Goal: Task Accomplishment & Management: Complete application form

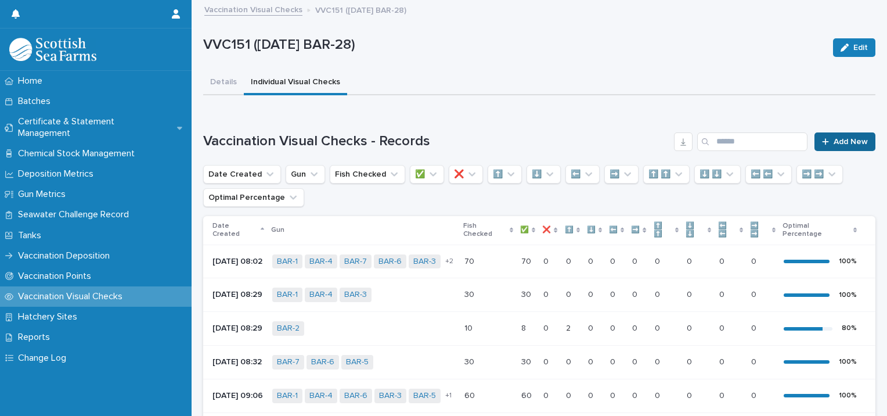
click at [834, 141] on span "Add New" at bounding box center [851, 142] width 34 height 8
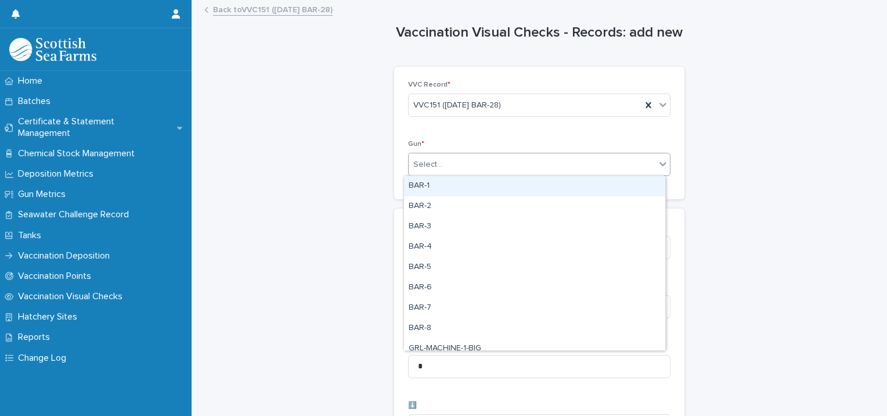
click at [450, 157] on div "Select..." at bounding box center [532, 164] width 247 height 19
click at [446, 183] on div "BAR-1" at bounding box center [534, 186] width 261 height 20
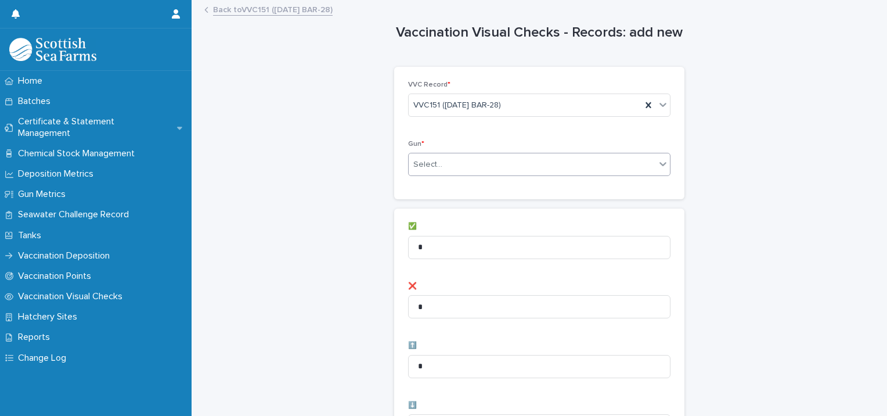
click at [510, 175] on div "Select..." at bounding box center [539, 164] width 263 height 23
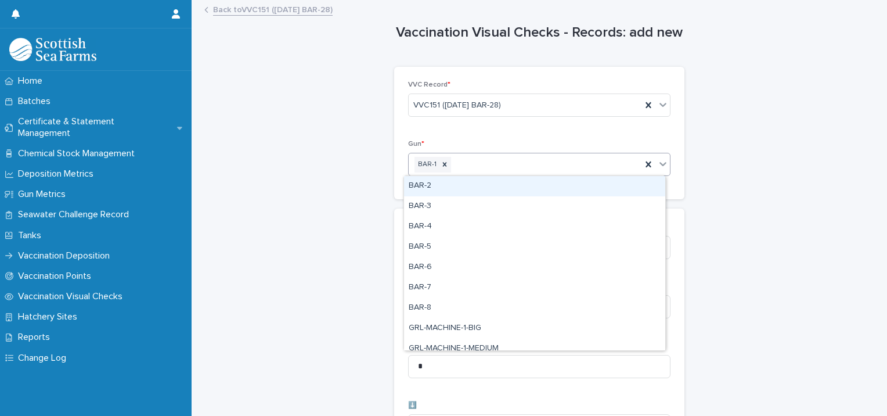
drag, startPoint x: 480, startPoint y: 196, endPoint x: 505, endPoint y: 184, distance: 28.3
click at [484, 189] on div "BAR-2" at bounding box center [534, 186] width 261 height 20
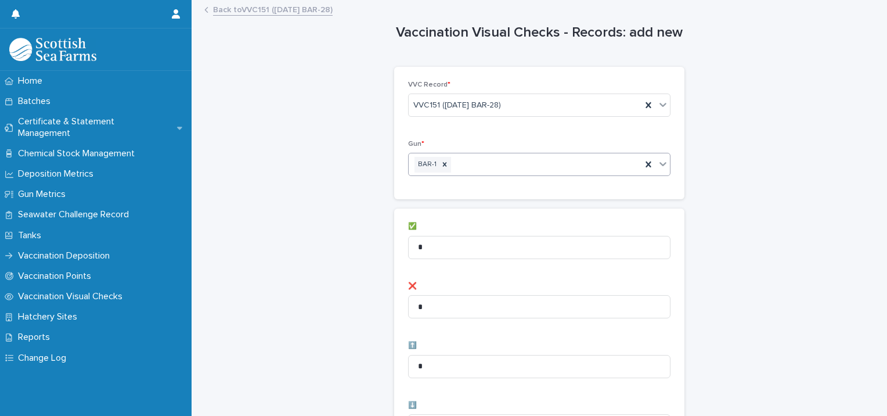
click at [533, 177] on div "Gun * option BAR-2, selected. 0 results available. Select is focused ,type to r…" at bounding box center [539, 162] width 263 height 45
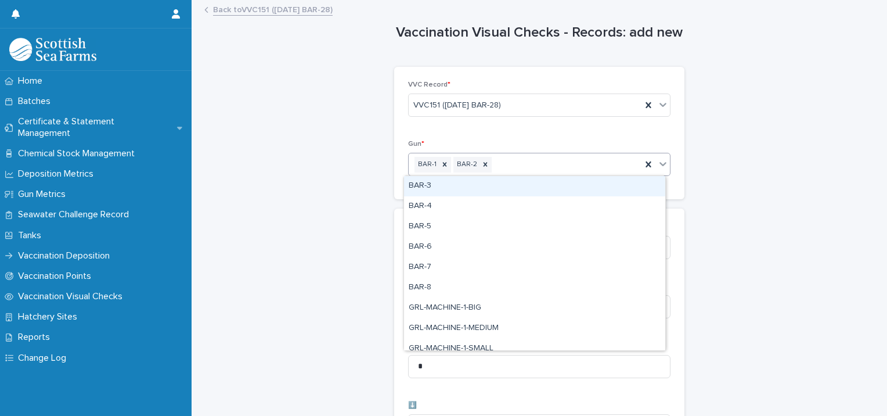
click at [541, 166] on div "BAR-1 BAR-2" at bounding box center [525, 164] width 233 height 20
click at [513, 187] on div "BAR-3" at bounding box center [534, 186] width 261 height 20
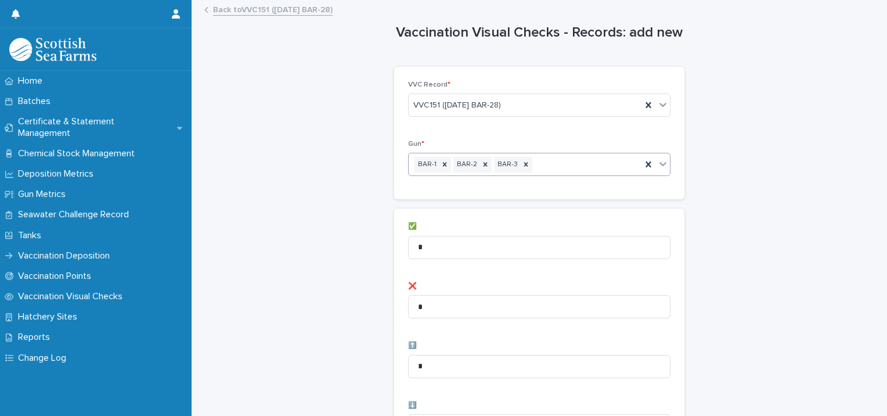
click at [574, 171] on div "BAR-1 BAR-2 BAR-3" at bounding box center [525, 164] width 233 height 20
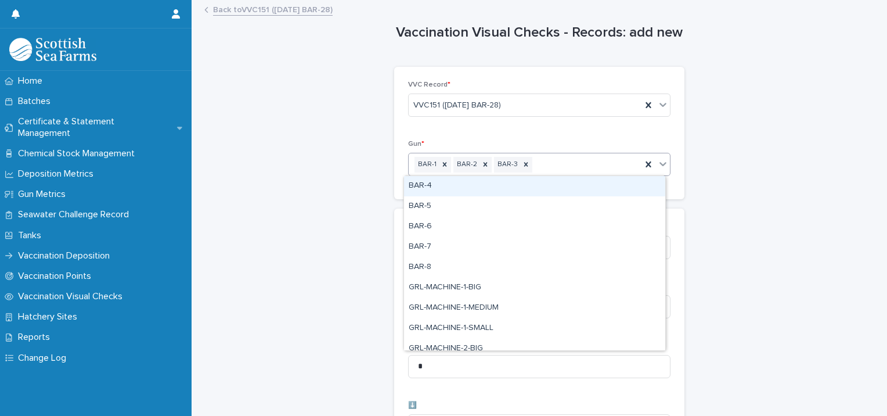
drag, startPoint x: 541, startPoint y: 187, endPoint x: 557, endPoint y: 181, distance: 17.3
click at [541, 188] on div "BAR-4" at bounding box center [534, 186] width 261 height 20
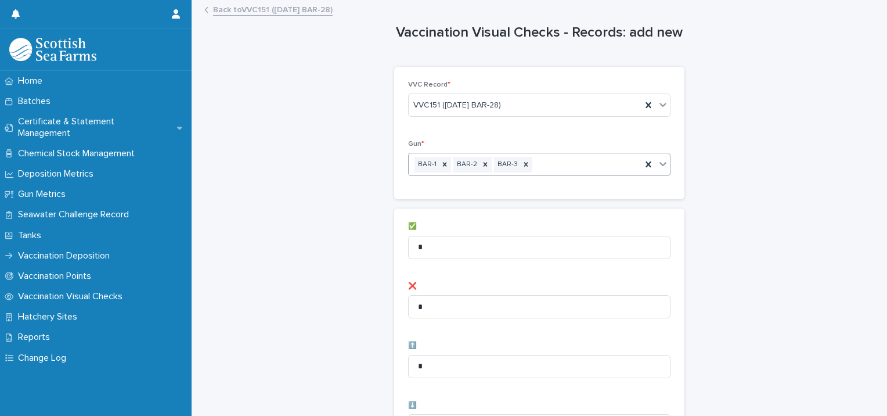
click at [592, 168] on div "BAR-1 BAR-2 BAR-3" at bounding box center [525, 164] width 233 height 20
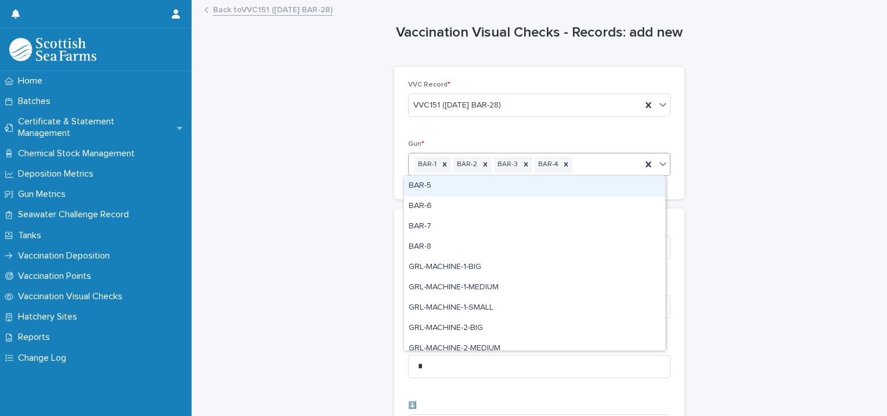
click at [584, 188] on div "BAR-5" at bounding box center [534, 186] width 261 height 20
click at [619, 167] on div "BAR-1 BAR-2 BAR-3 BAR-4 BAR-5" at bounding box center [525, 164] width 233 height 20
click at [599, 186] on div "BAR-6" at bounding box center [534, 186] width 261 height 20
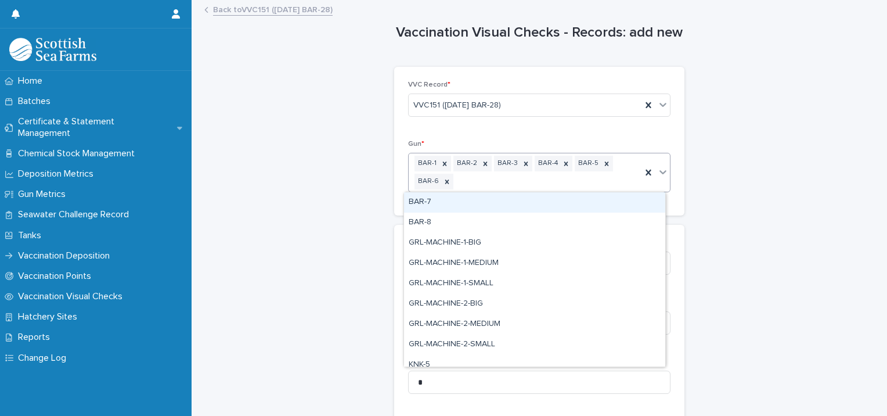
click at [614, 173] on div "BAR-1 BAR-2 BAR-3 BAR-4 BAR-5 BAR-6" at bounding box center [525, 172] width 233 height 38
click at [588, 206] on div "BAR-7" at bounding box center [534, 202] width 261 height 20
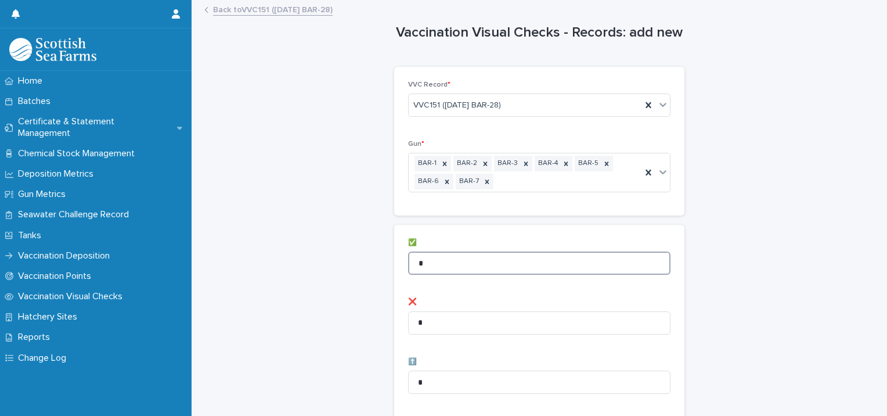
drag, startPoint x: 434, startPoint y: 272, endPoint x: 293, endPoint y: 256, distance: 142.1
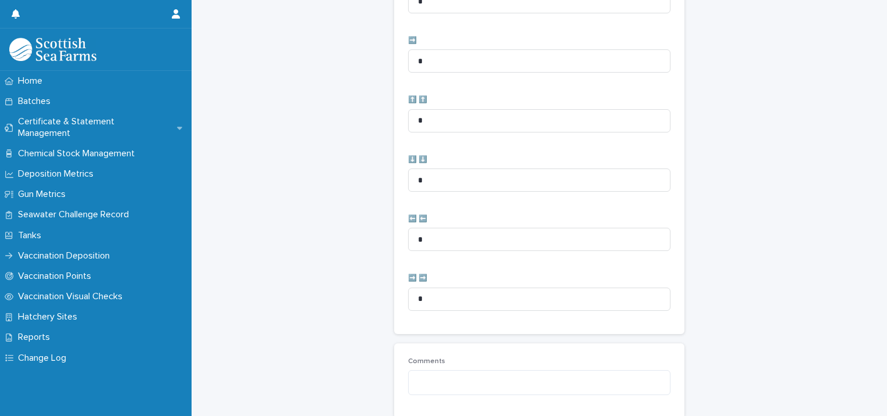
scroll to position [596, 0]
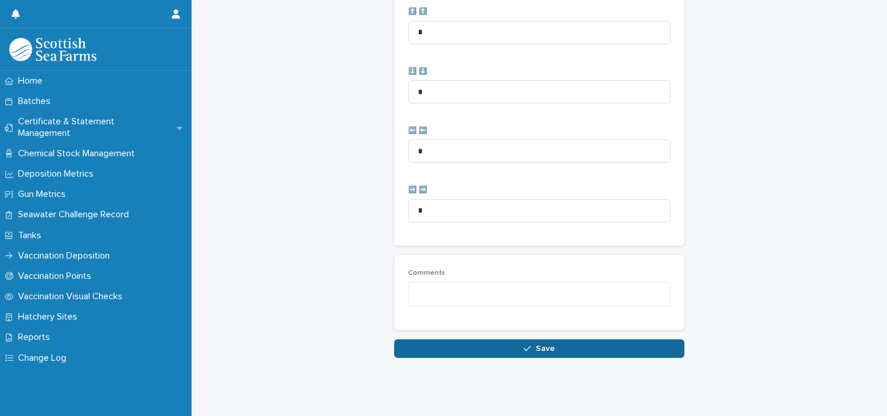
type input "**"
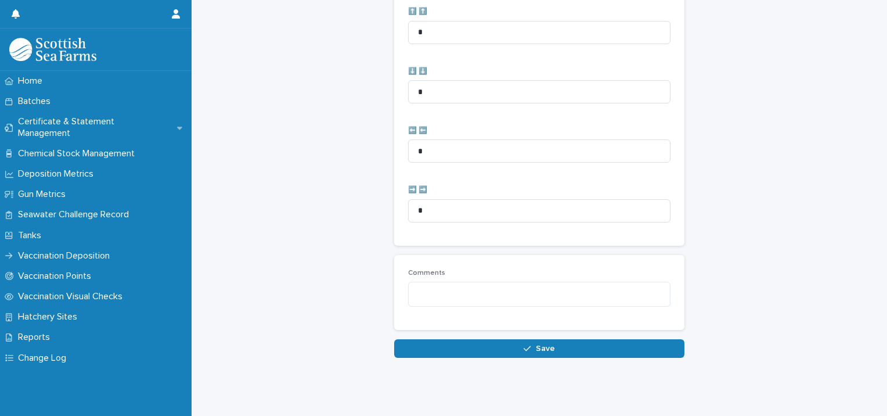
click at [466, 339] on button "Save" at bounding box center [539, 348] width 290 height 19
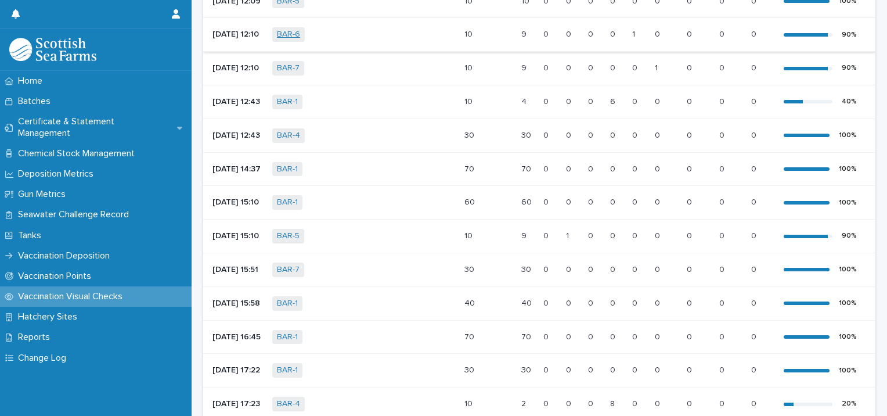
scroll to position [578, 0]
